Goal: Information Seeking & Learning: Learn about a topic

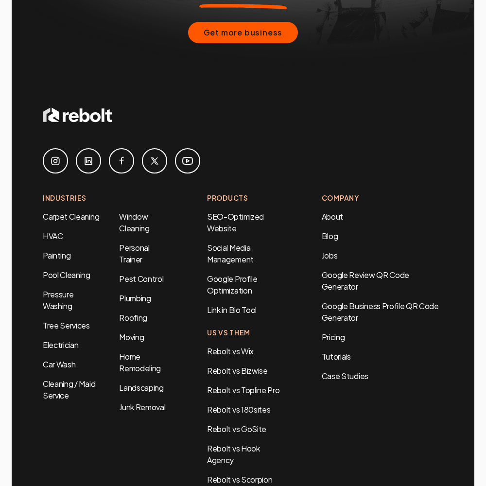
scroll to position [3944, 0]
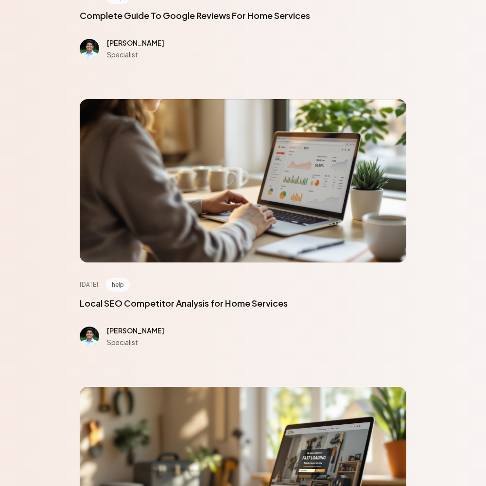
scroll to position [4378, 0]
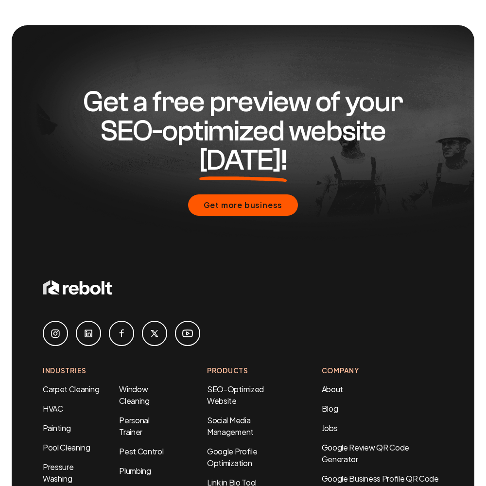
scroll to position [735, 0]
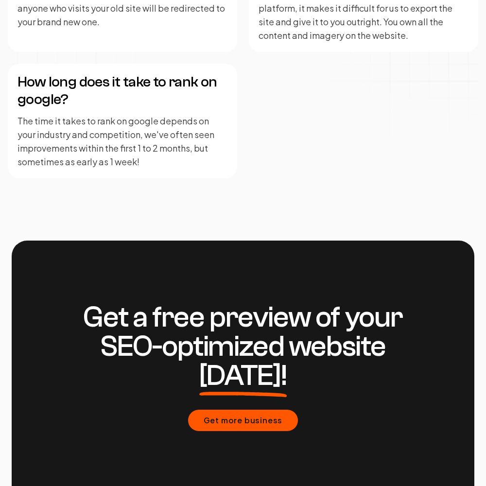
scroll to position [2396, 0]
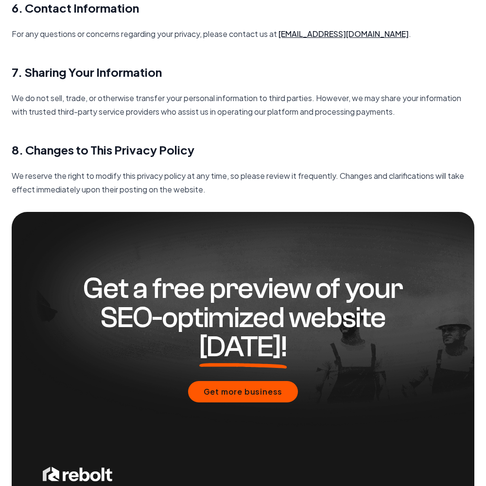
scroll to position [1408, 0]
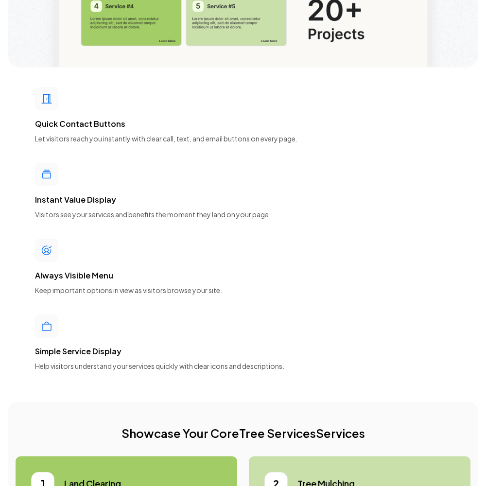
scroll to position [4378, 0]
